Goal: Find specific page/section: Find specific page/section

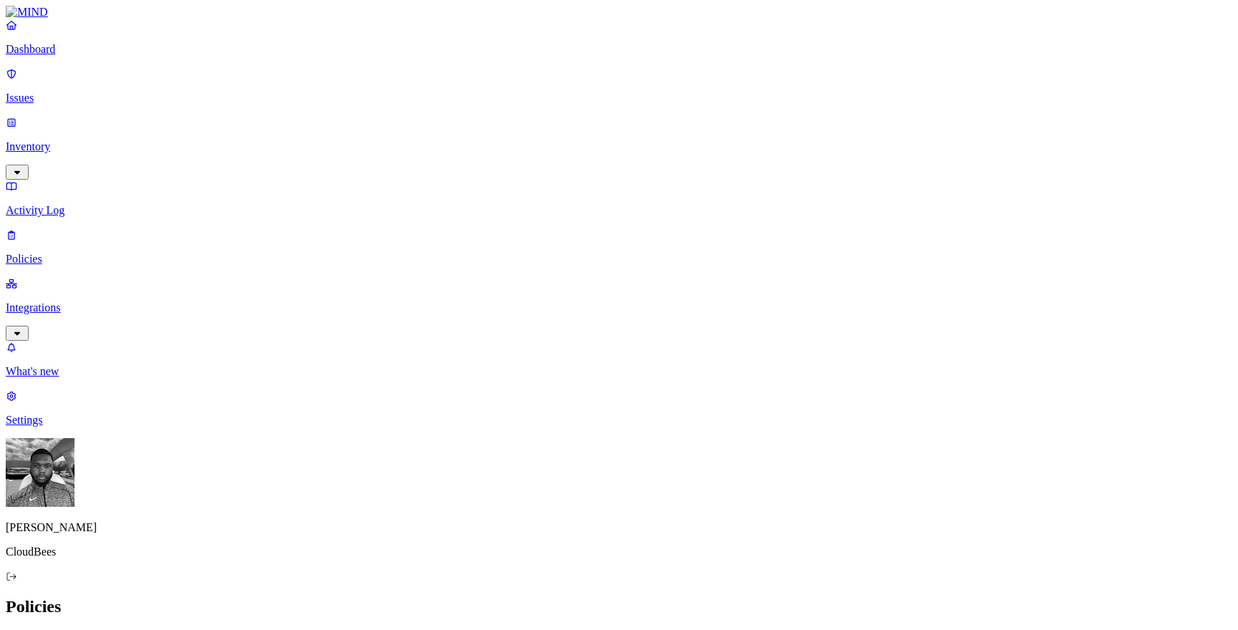
click at [48, 302] on p "Integrations" at bounding box center [619, 308] width 1227 height 13
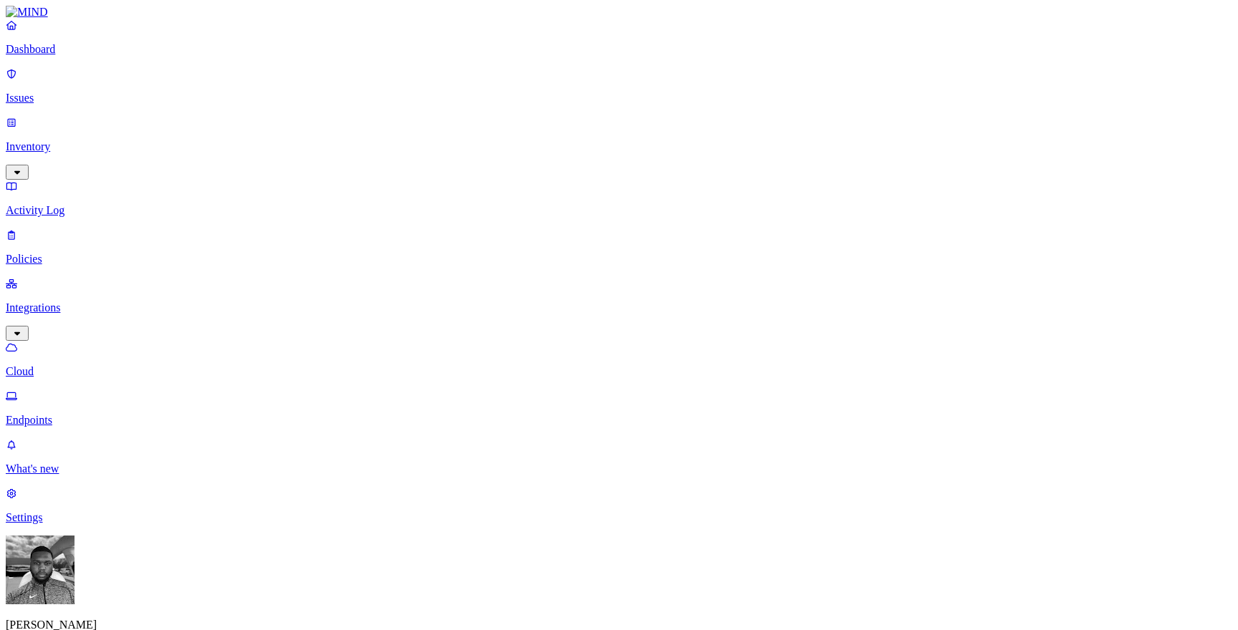
click at [92, 414] on p "Endpoints" at bounding box center [619, 420] width 1227 height 13
